Goal: Navigation & Orientation: Find specific page/section

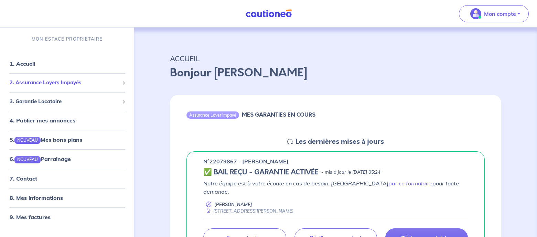
click at [72, 87] on div "2. Assurance Loyers Impayés" at bounding box center [67, 82] width 129 height 13
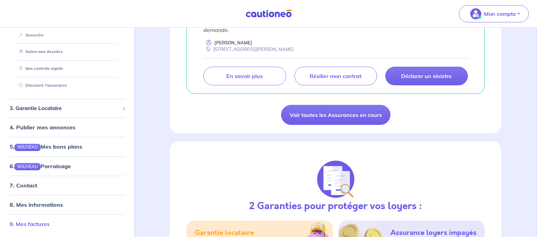
scroll to position [172, 0]
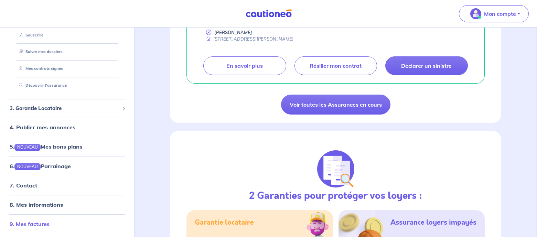
click at [22, 223] on link "9. Mes factures" at bounding box center [30, 223] width 40 height 7
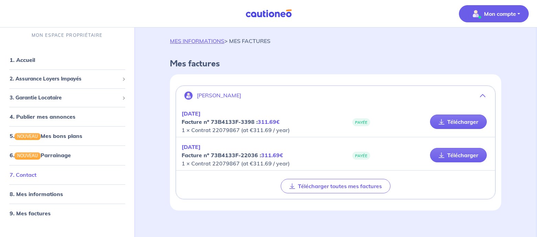
scroll to position [14, 0]
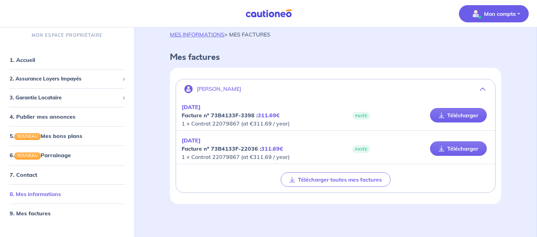
click at [56, 195] on link "8. Mes informations" at bounding box center [35, 193] width 51 height 7
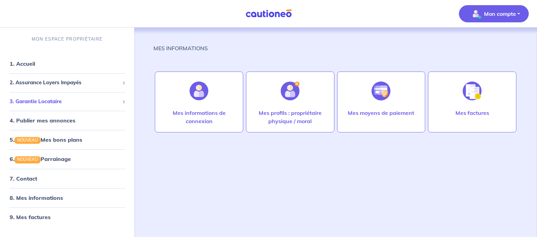
click at [52, 102] on span "3. Garantie Locataire" at bounding box center [65, 102] width 110 height 8
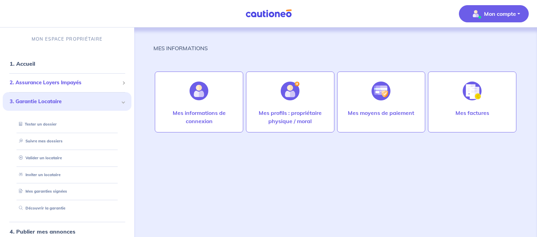
click at [58, 87] on div "2. Assurance Loyers Impayés" at bounding box center [67, 82] width 129 height 13
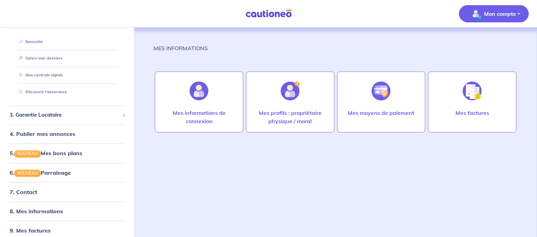
scroll to position [67, 0]
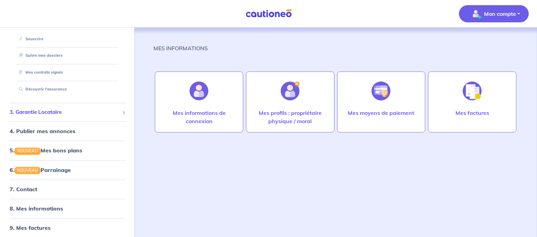
click at [52, 110] on span "3. Garantie Locataire" at bounding box center [65, 112] width 110 height 8
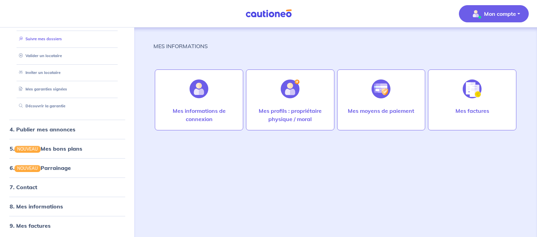
scroll to position [4, 0]
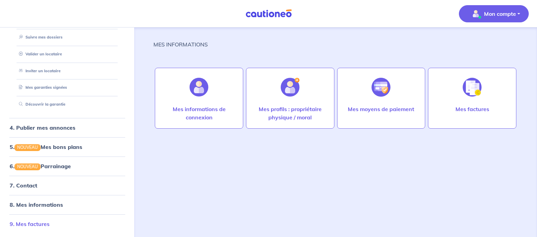
click at [47, 224] on link "9. Mes factures" at bounding box center [30, 223] width 40 height 7
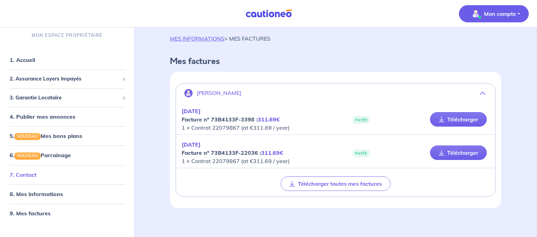
scroll to position [14, 0]
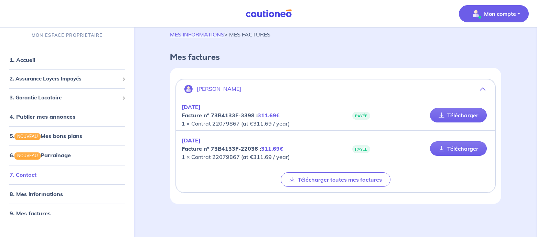
click at [29, 175] on link "7. Contact" at bounding box center [23, 174] width 27 height 7
